Goal: Find specific page/section: Find specific page/section

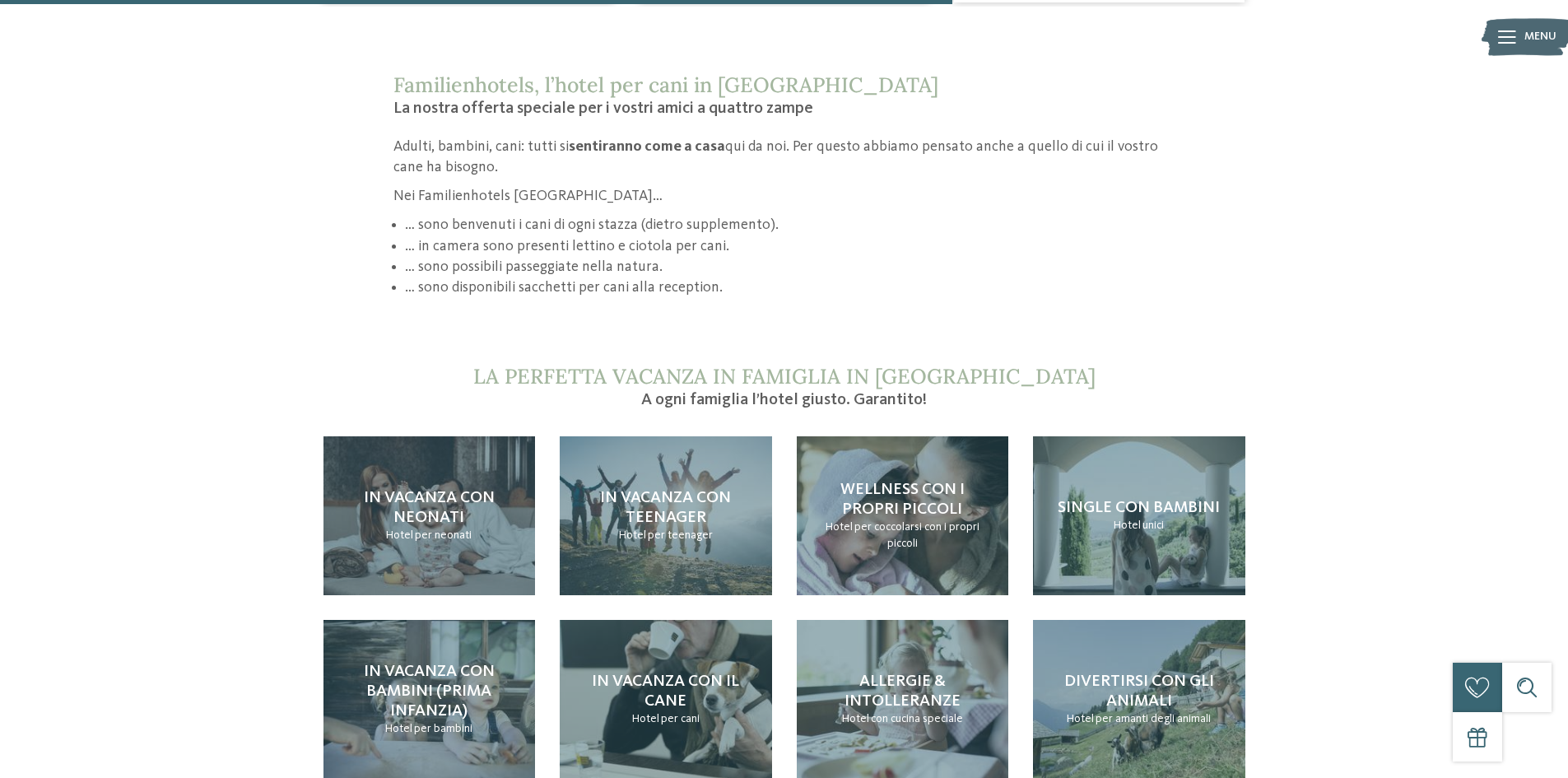
scroll to position [1563, 0]
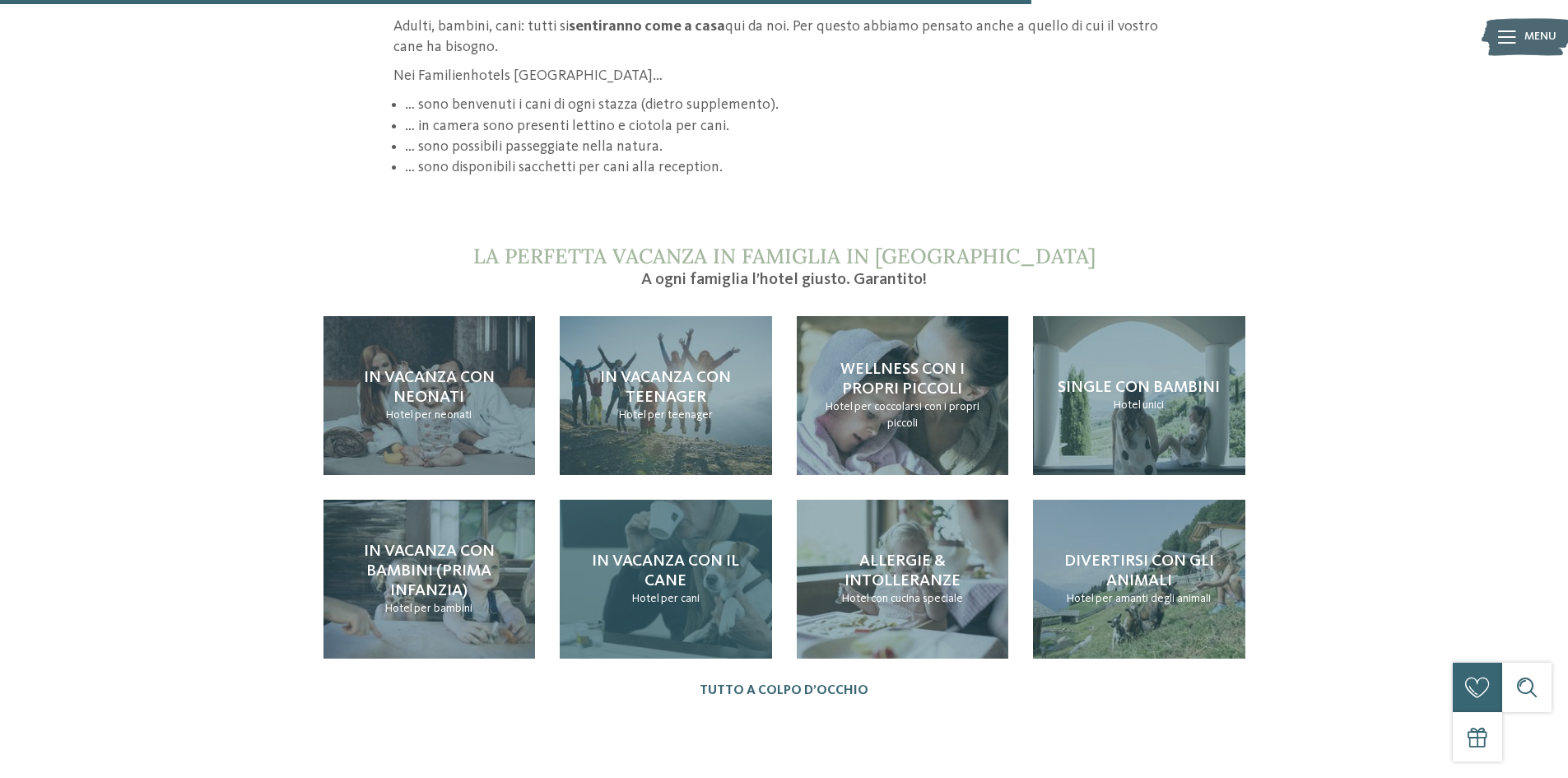
click at [698, 582] on h4 "In vacanza con il cane" at bounding box center [665, 571] width 180 height 40
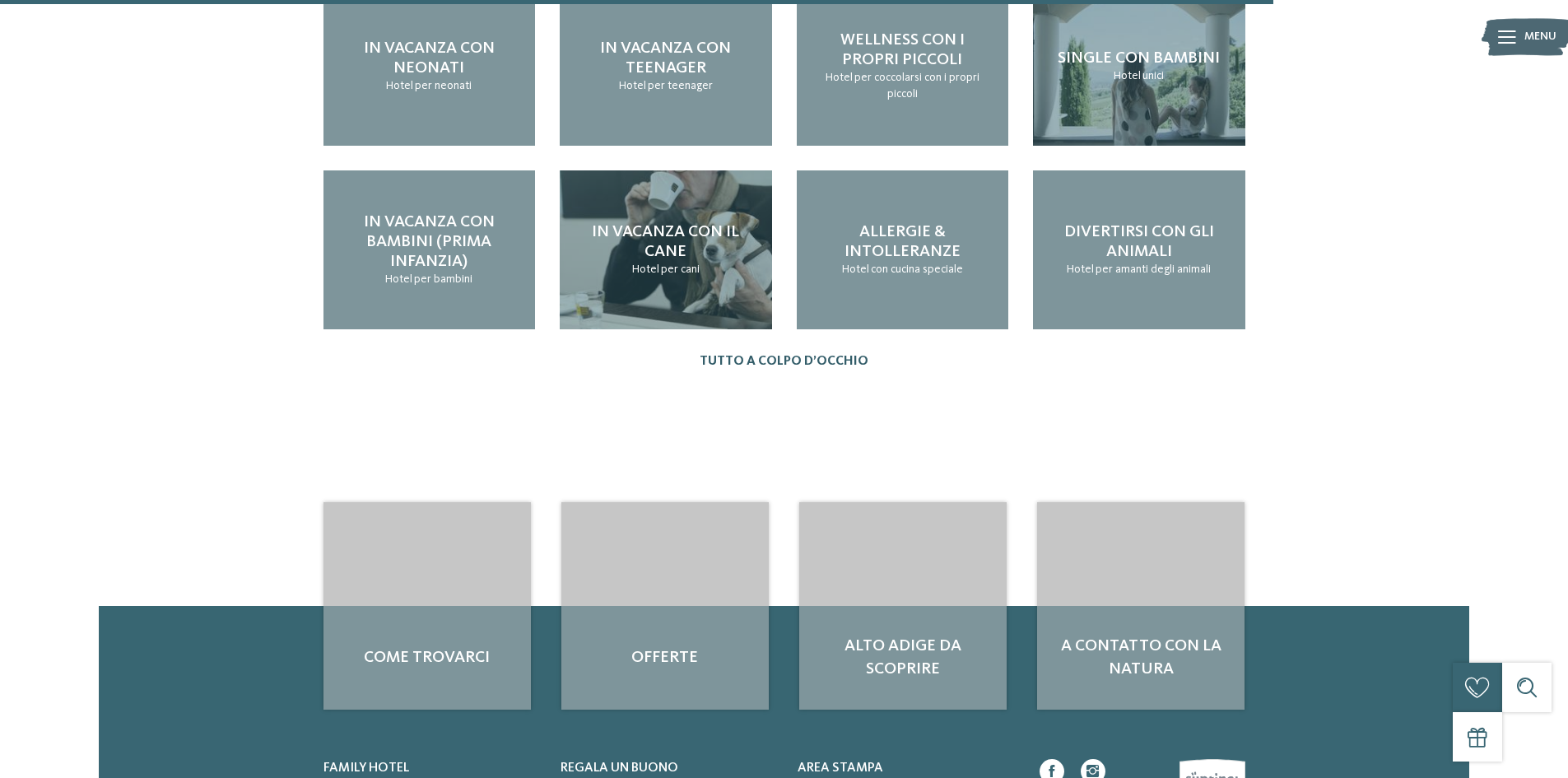
scroll to position [2057, 0]
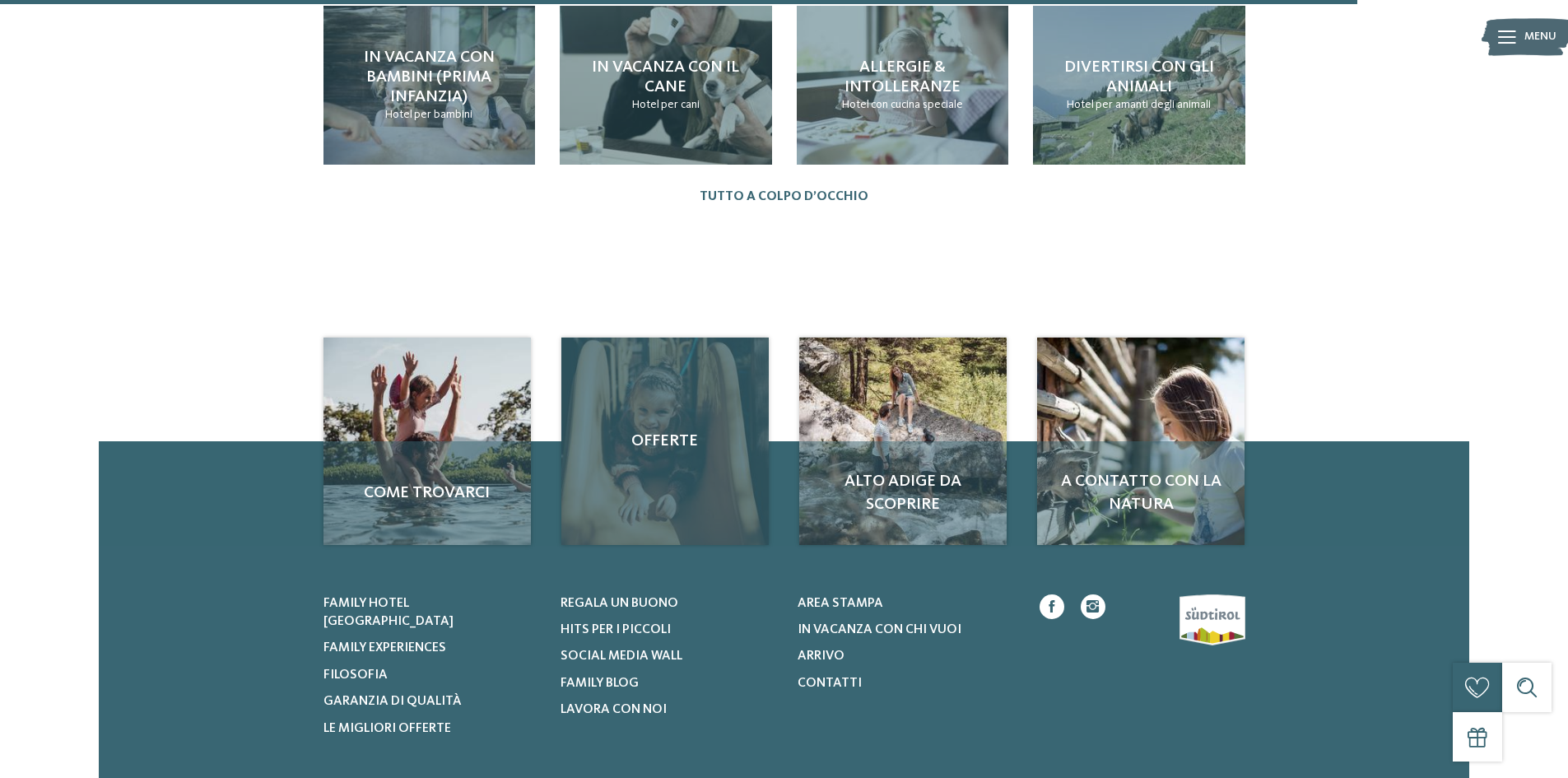
click at [665, 480] on div "Offerte" at bounding box center [665, 441] width 207 height 207
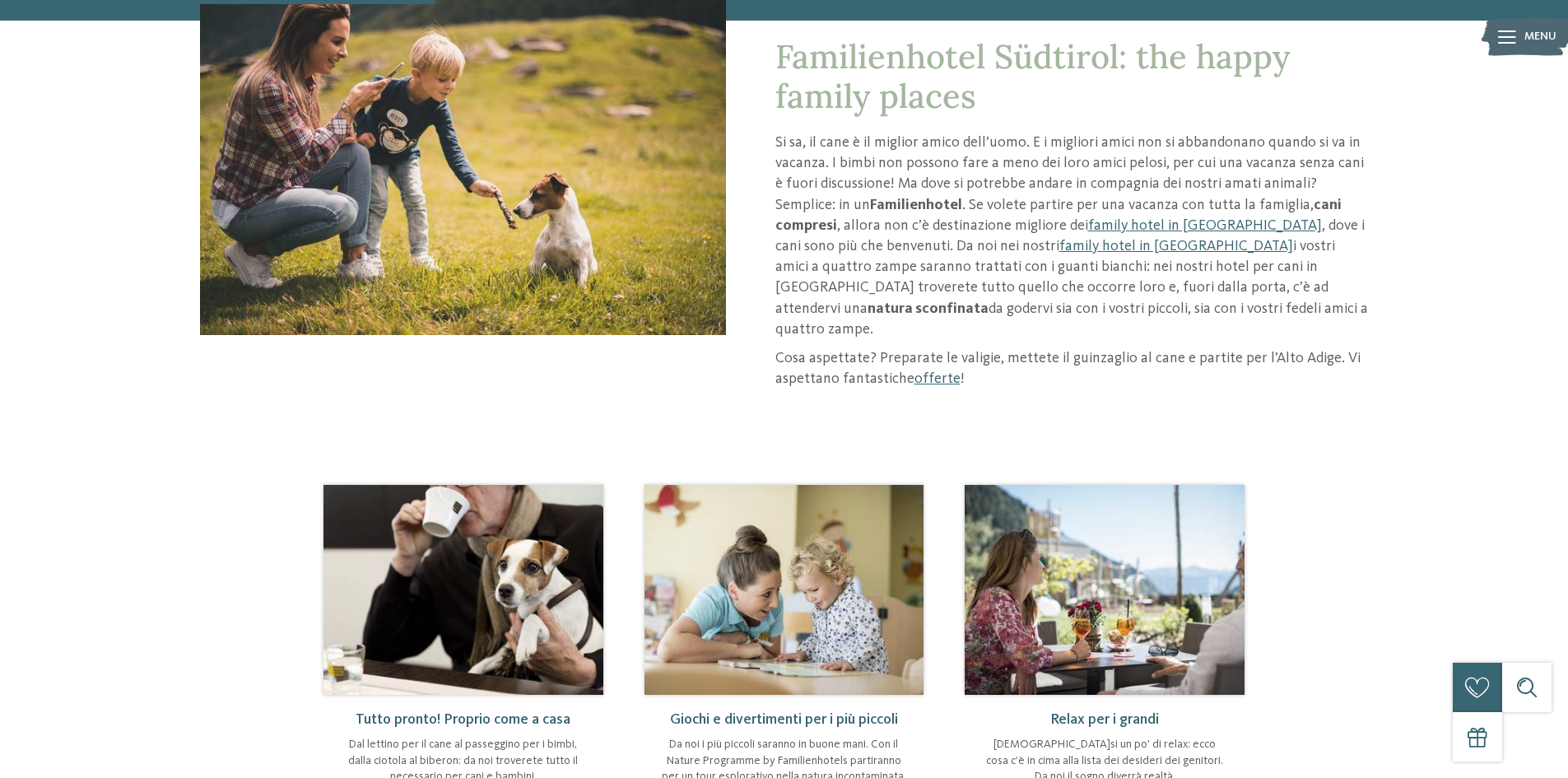
scroll to position [0, 0]
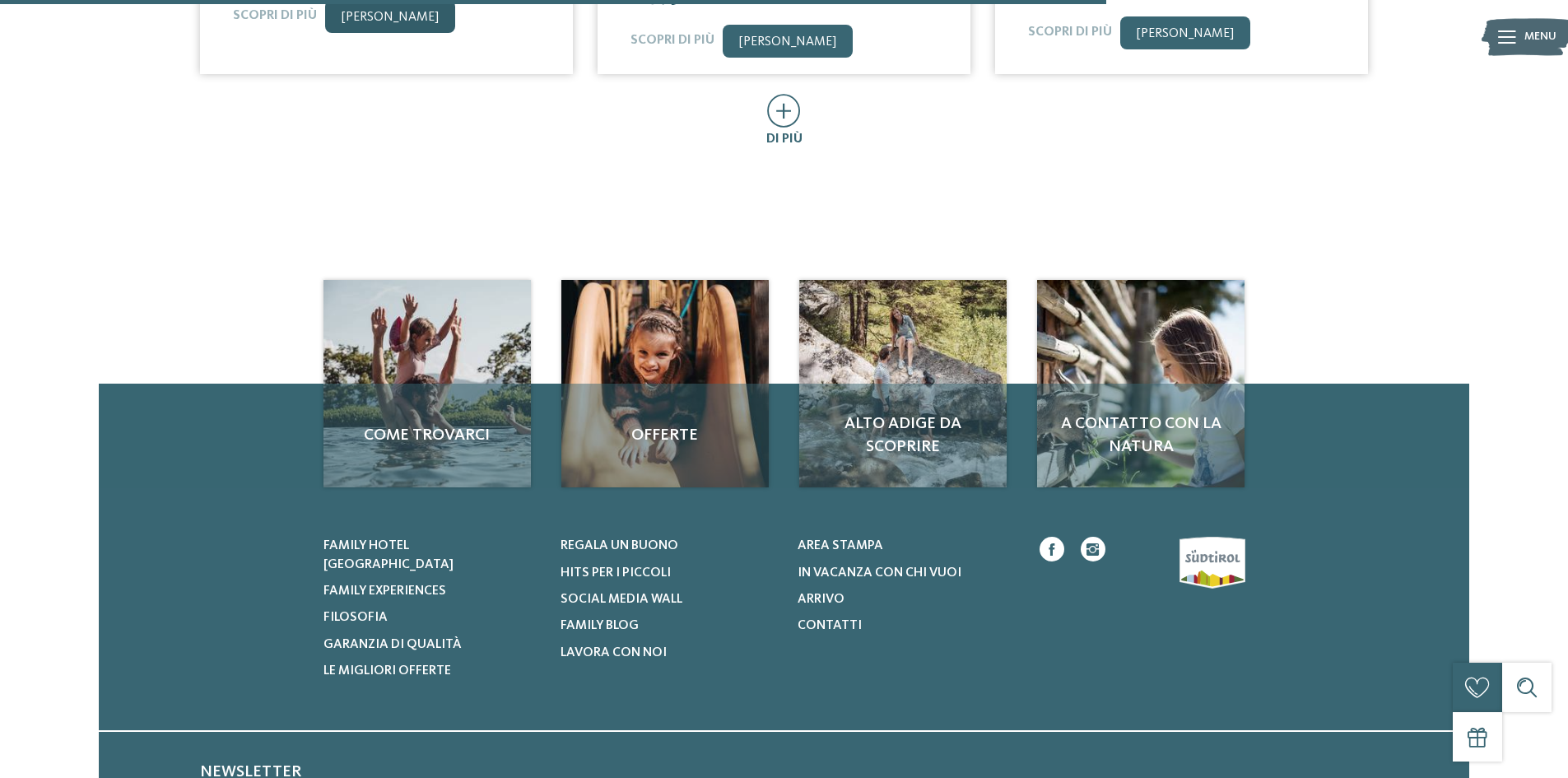
scroll to position [993, 0]
